Goal: Book appointment/travel/reservation

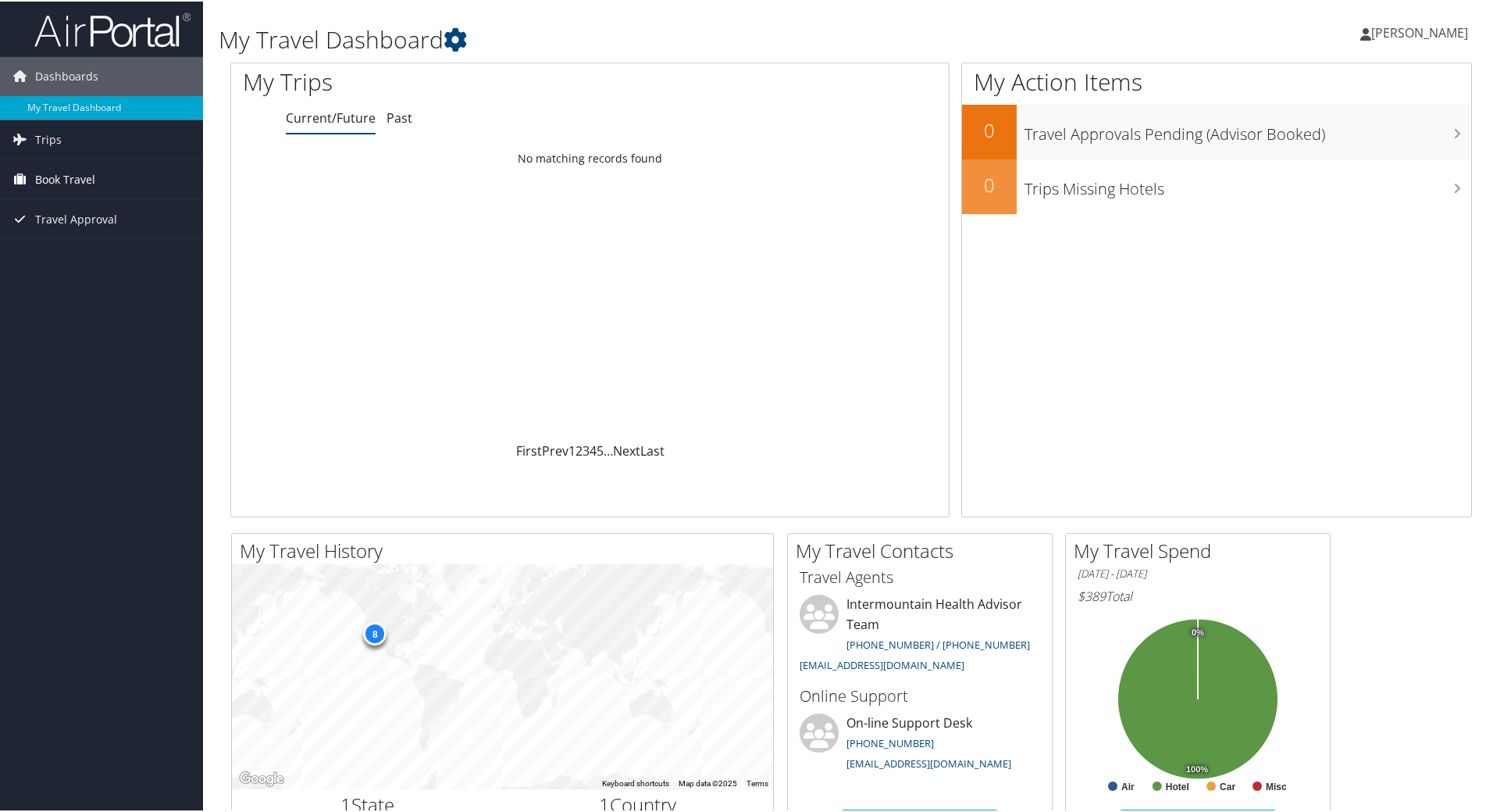
click at [94, 177] on span "Book Travel" at bounding box center [65, 178] width 60 height 39
click at [78, 253] on link "Book/Manage Online Trips" at bounding box center [101, 256] width 203 height 23
